Goal: Navigation & Orientation: Go to known website

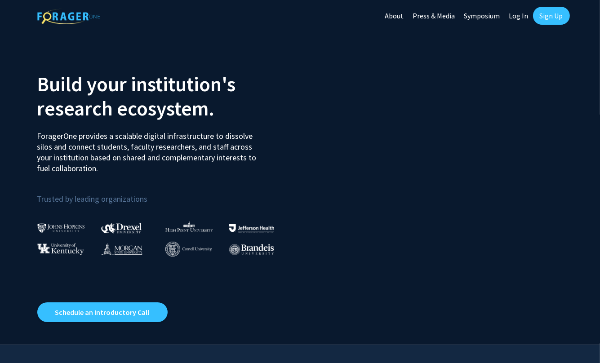
click at [519, 16] on link "Log In" at bounding box center [519, 15] width 28 height 31
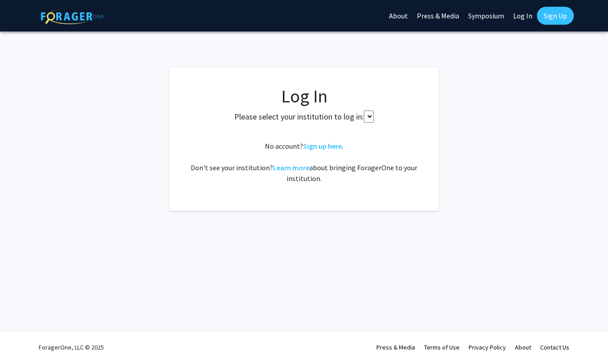
select select
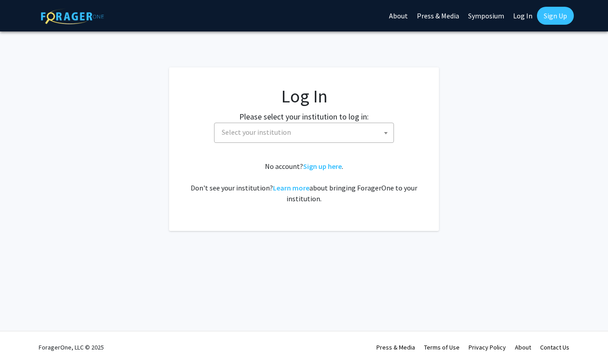
click at [523, 16] on link "Log In" at bounding box center [523, 15] width 28 height 31
click at [555, 16] on link "Sign Up" at bounding box center [555, 16] width 37 height 18
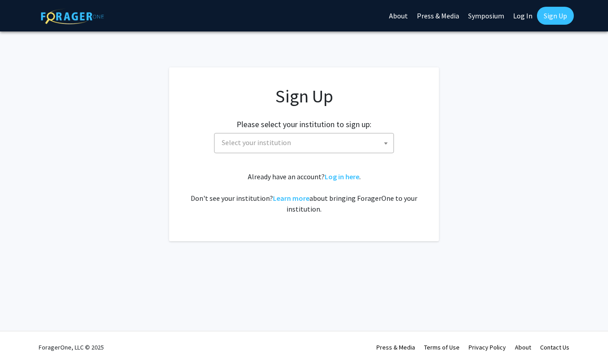
click at [72, 16] on img at bounding box center [72, 17] width 63 height 16
